Goal: Information Seeking & Learning: Understand process/instructions

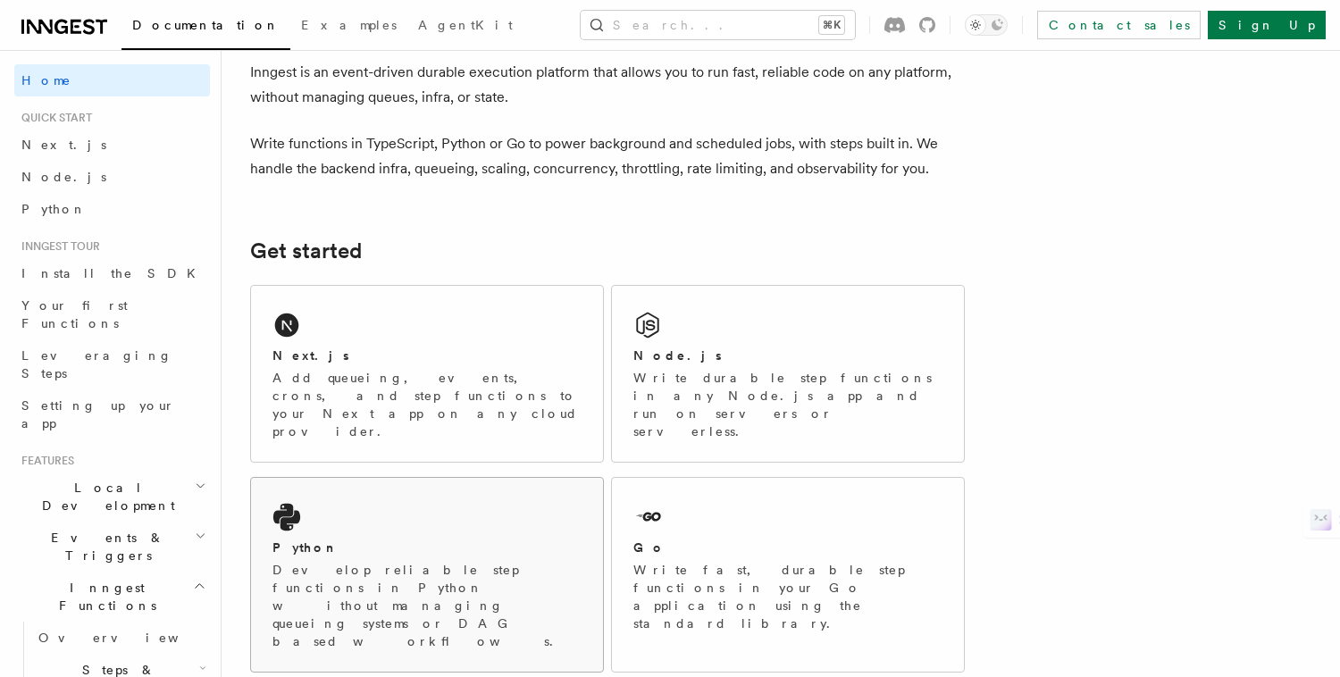
scroll to position [92, 0]
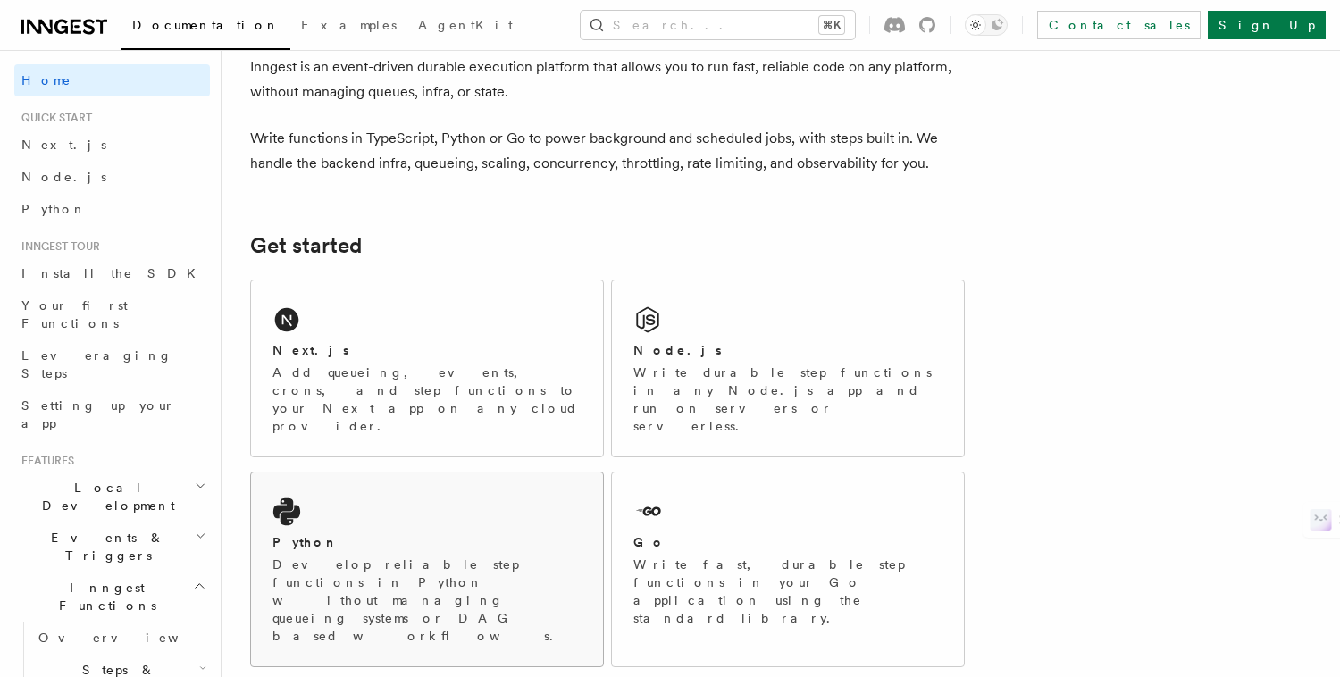
click at [477, 483] on div "Python Develop reliable step functions in Python without managing queueing syst…" at bounding box center [427, 570] width 352 height 194
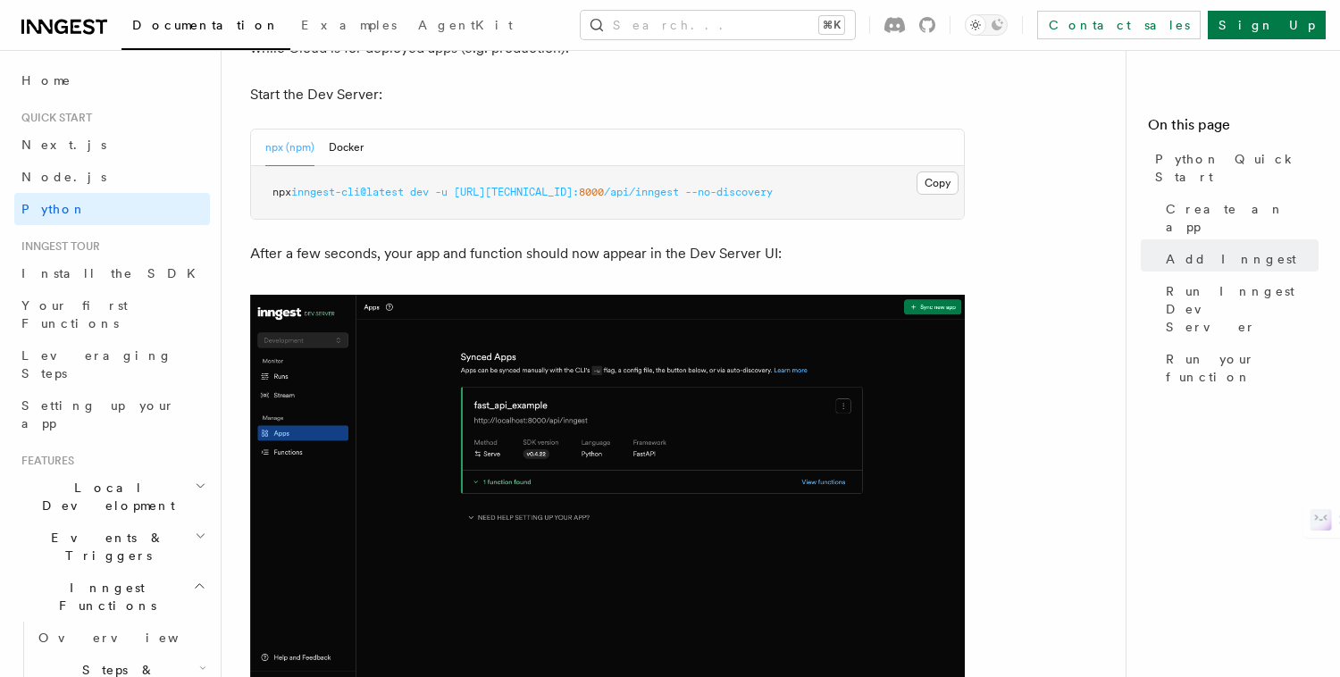
scroll to position [2340, 0]
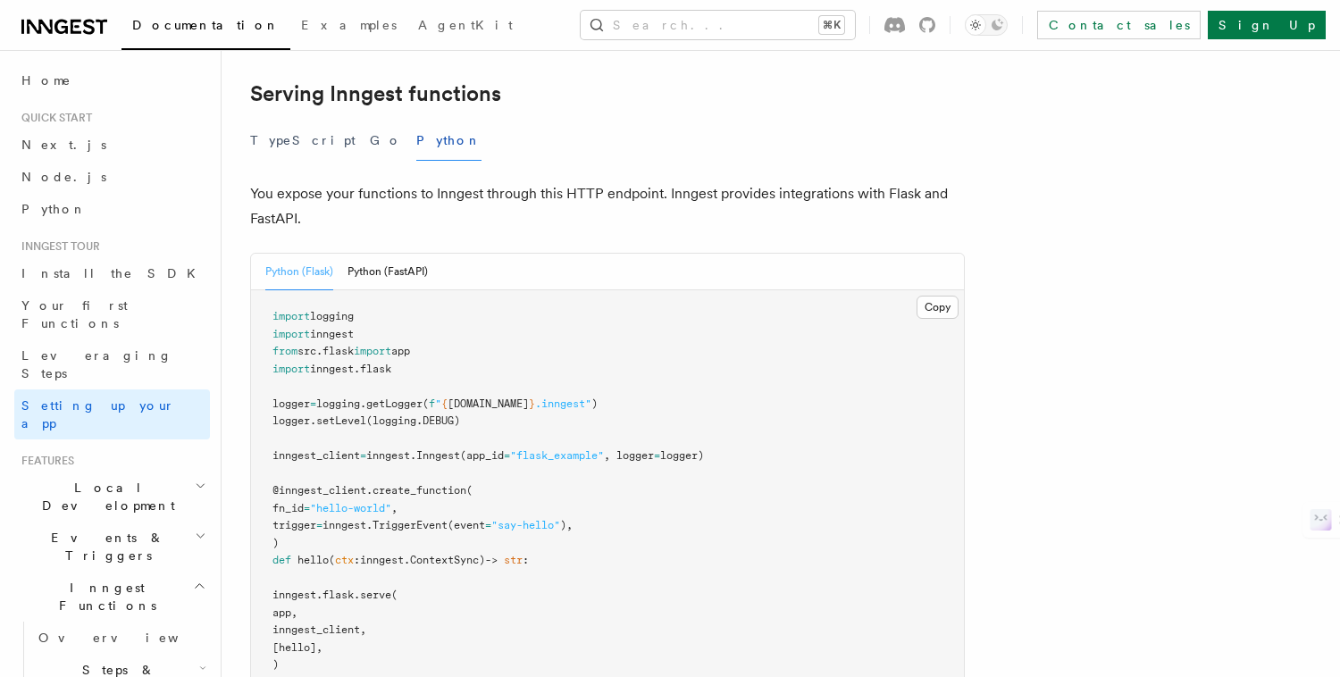
scroll to position [648, 0]
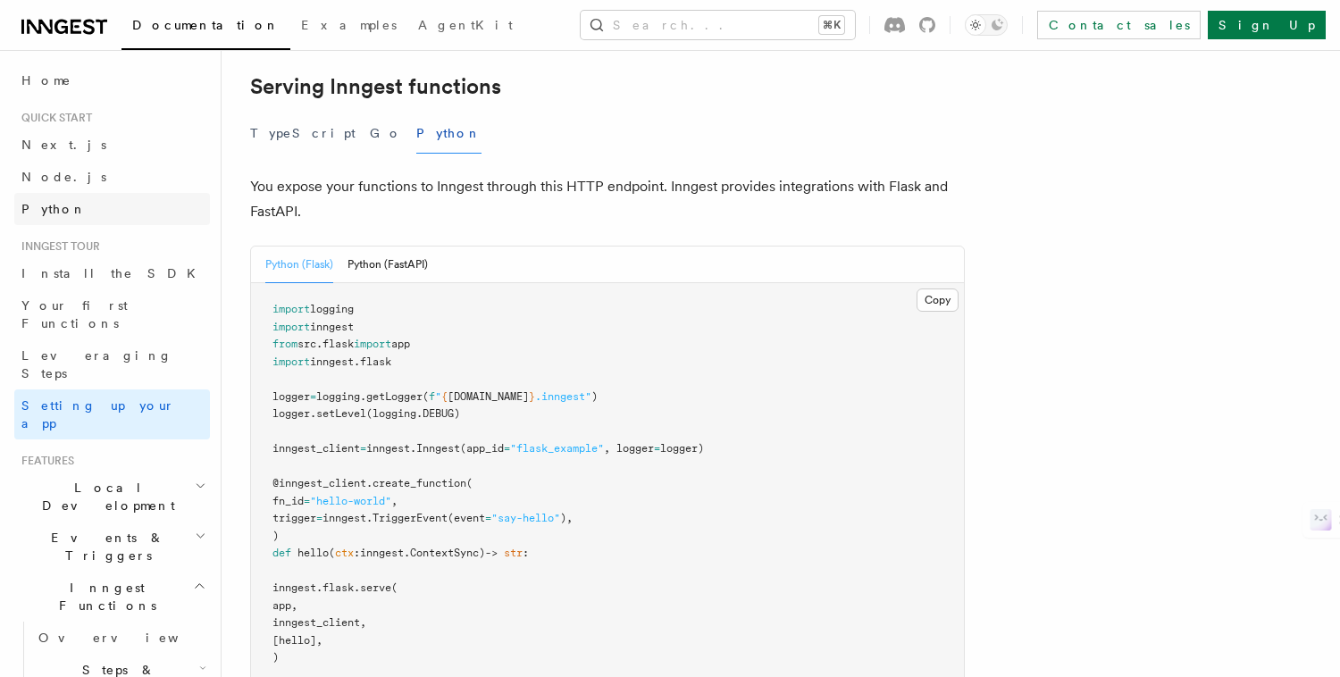
click at [102, 210] on link "Python" at bounding box center [112, 209] width 196 height 32
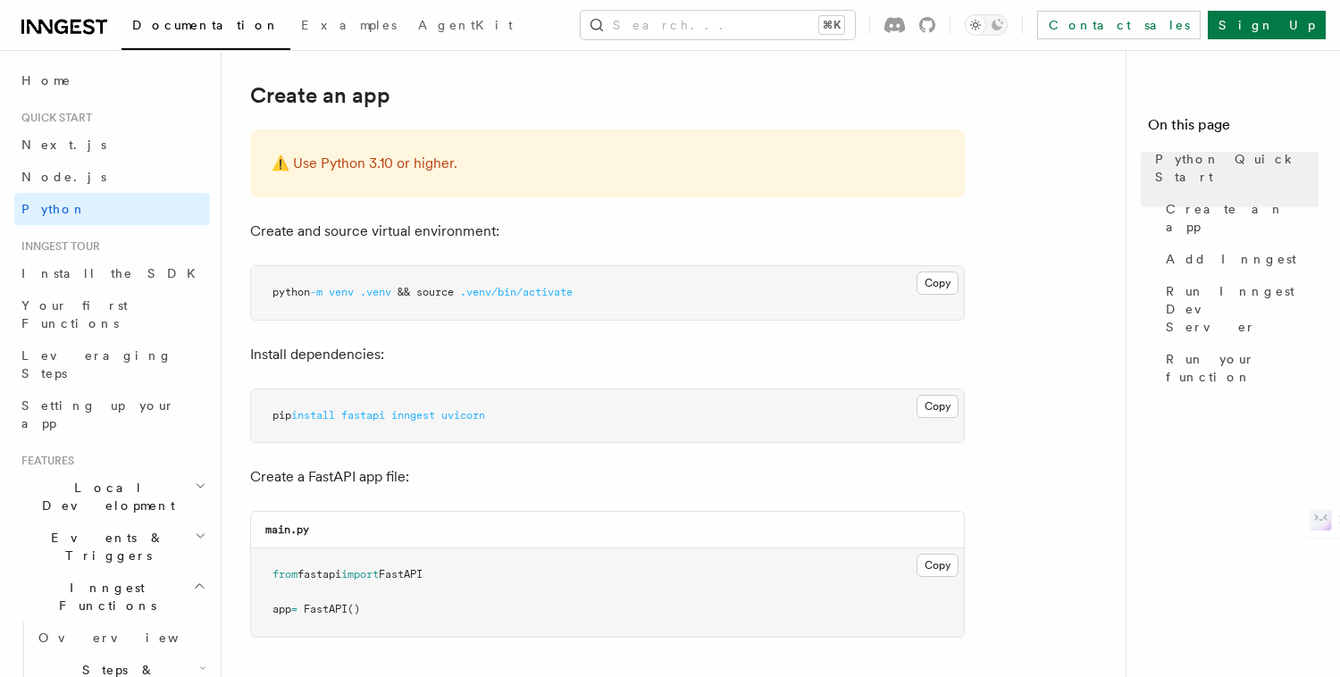
scroll to position [384, 0]
click at [425, 410] on span "inngest" at bounding box center [413, 414] width 44 height 13
copy span "inngest"
